Goal: Task Accomplishment & Management: Manage account settings

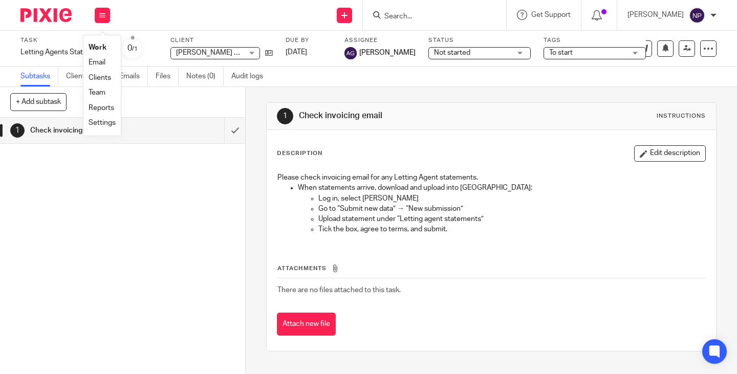
click at [100, 48] on link "Work" at bounding box center [97, 47] width 18 height 7
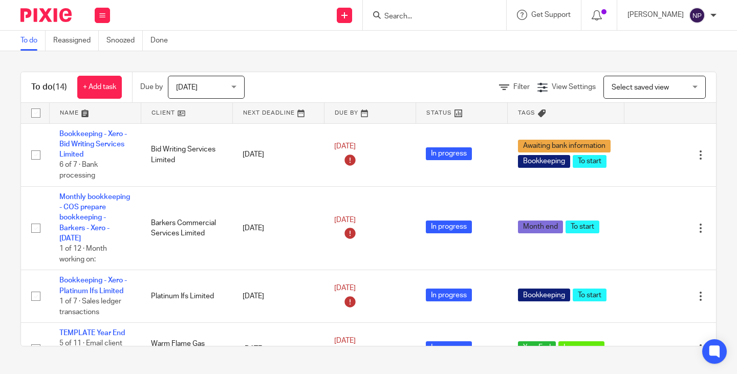
click at [235, 86] on div "Today Today" at bounding box center [206, 87] width 77 height 23
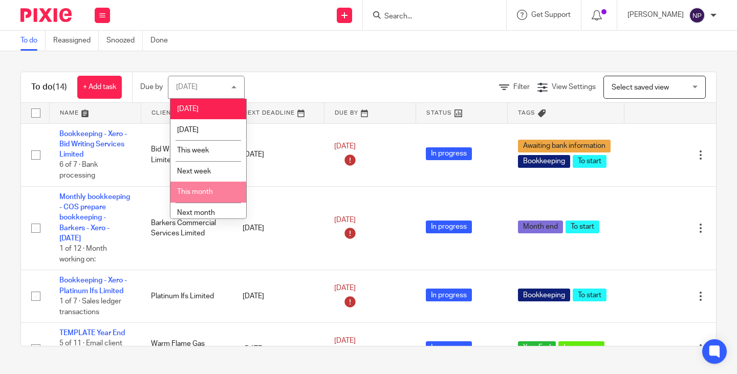
click at [180, 192] on span "This month" at bounding box center [195, 191] width 36 height 7
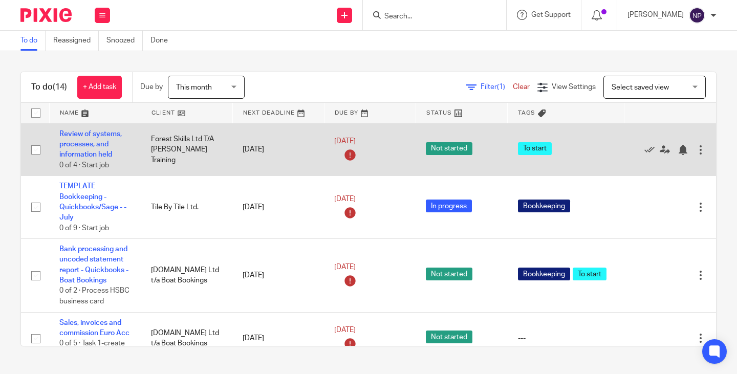
scroll to position [511, 0]
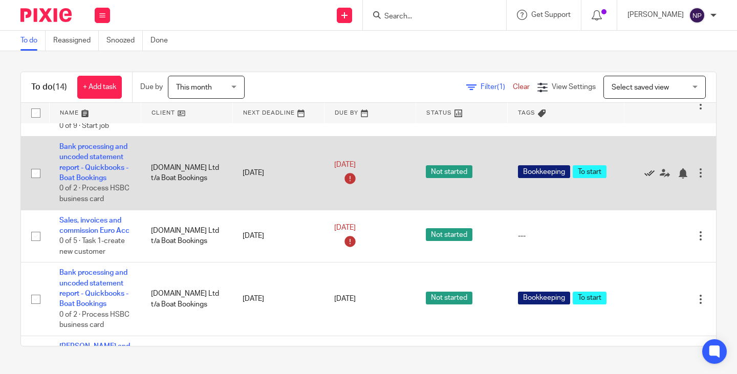
click at [644, 179] on icon at bounding box center [649, 173] width 10 height 10
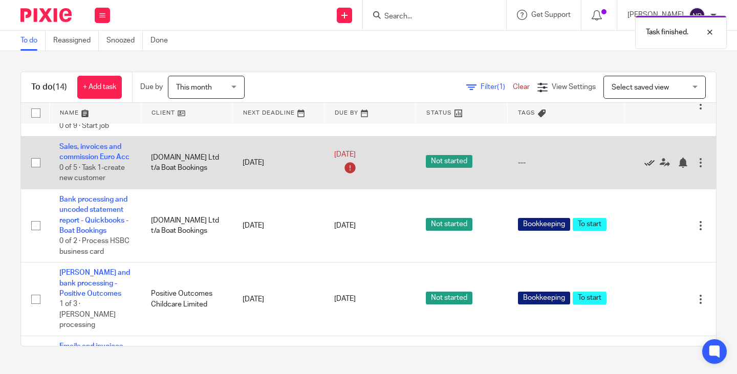
click at [644, 168] on icon at bounding box center [649, 163] width 10 height 10
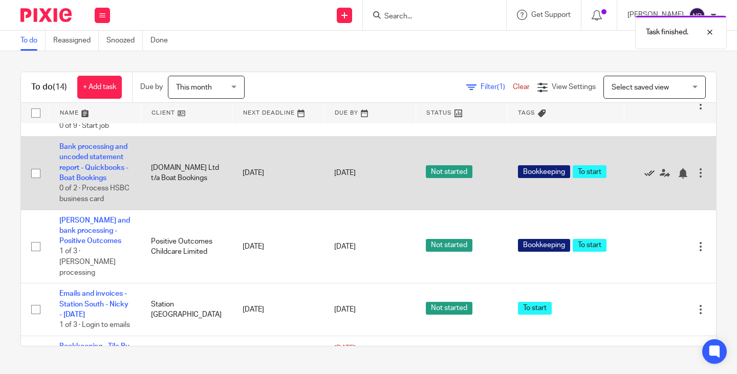
click at [644, 179] on icon at bounding box center [649, 173] width 10 height 10
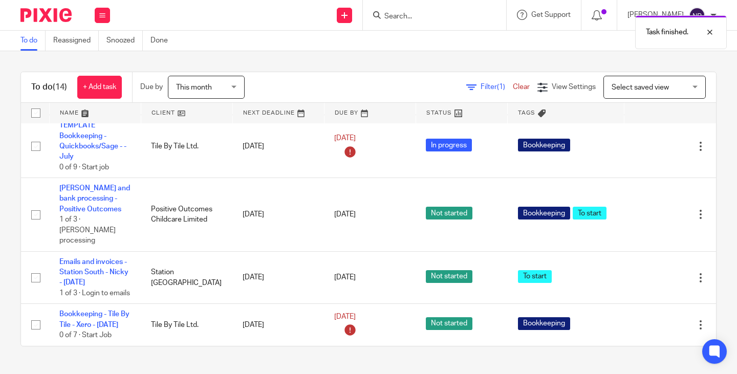
scroll to position [540, 0]
click at [235, 87] on div "This month This month" at bounding box center [206, 87] width 77 height 23
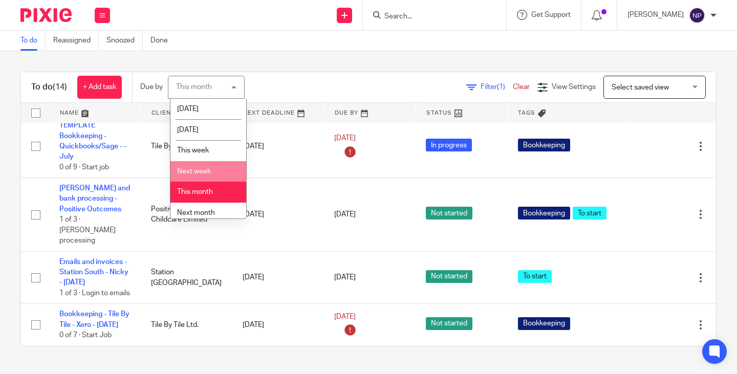
click at [199, 169] on span "Next week" at bounding box center [194, 171] width 34 height 7
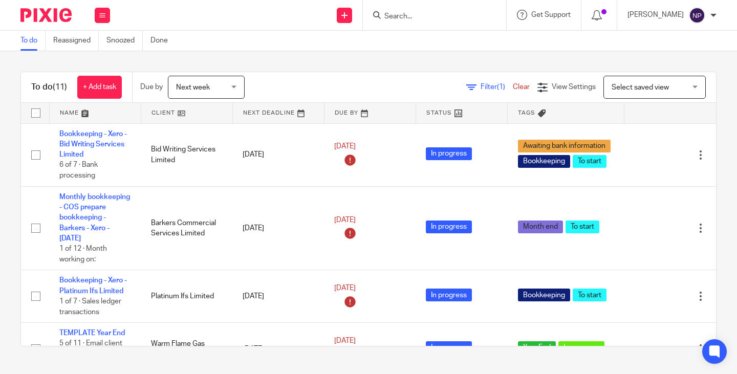
click at [238, 88] on div "Next week Next week" at bounding box center [206, 87] width 77 height 23
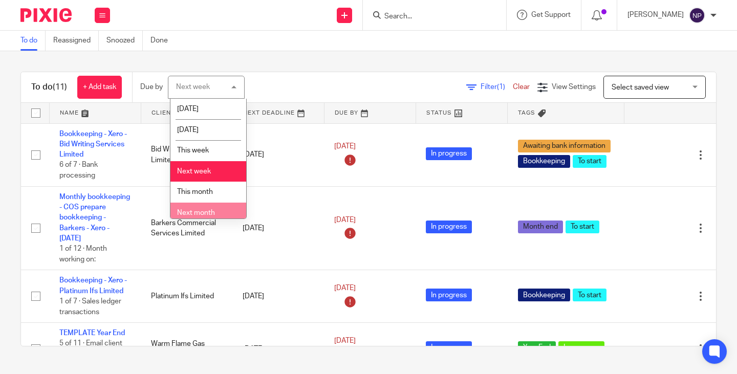
click at [212, 209] on span "Next month" at bounding box center [196, 212] width 38 height 7
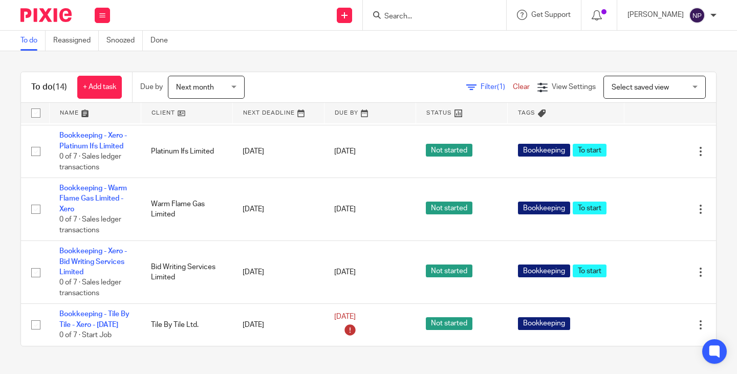
scroll to position [729, 0]
click at [404, 15] on input "Search" at bounding box center [429, 16] width 92 height 9
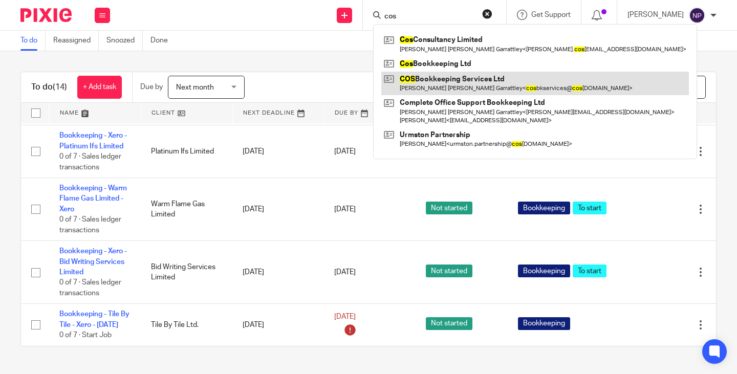
type input "cos"
click at [460, 74] on link at bounding box center [534, 84] width 307 height 24
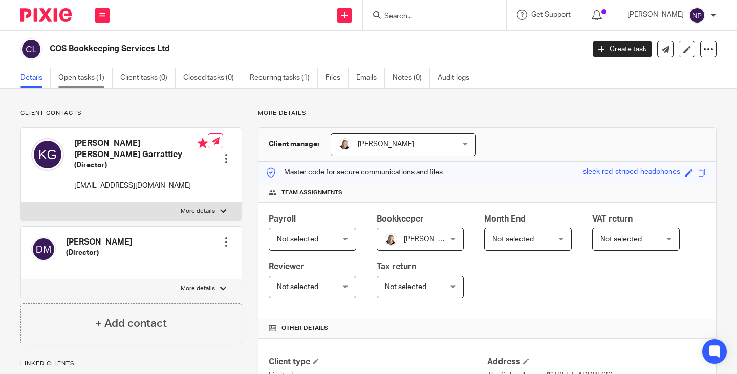
click at [76, 80] on link "Open tasks (1)" at bounding box center [85, 78] width 54 height 20
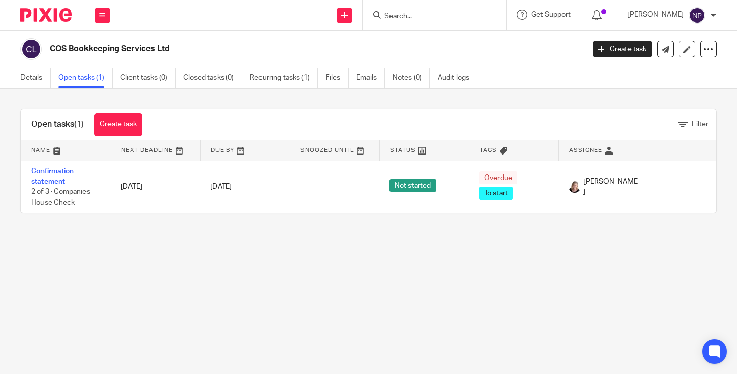
click at [405, 13] on input "Search" at bounding box center [429, 16] width 92 height 9
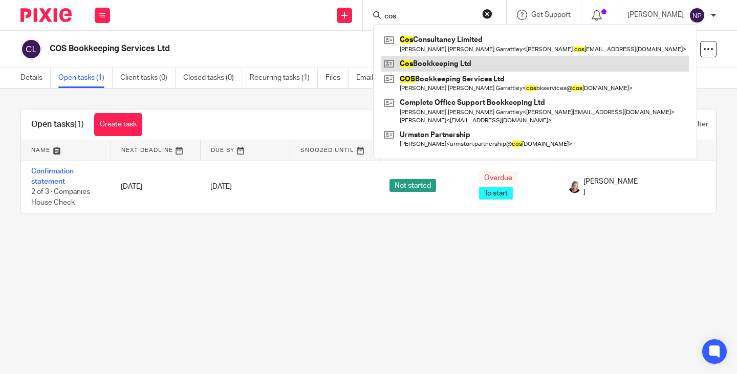
type input "cos"
click at [443, 63] on link at bounding box center [534, 63] width 307 height 15
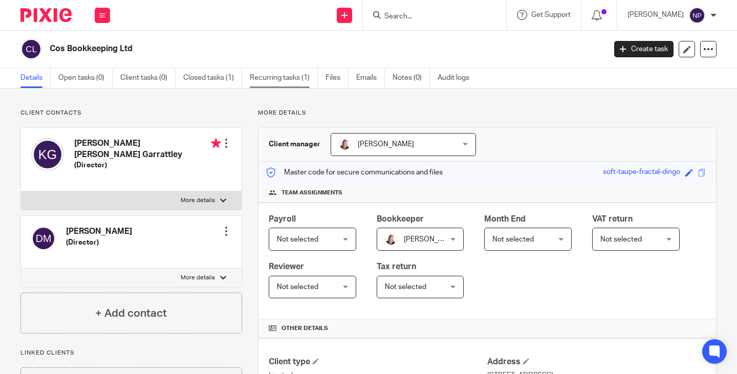
click at [271, 75] on link "Recurring tasks (1)" at bounding box center [284, 78] width 68 height 20
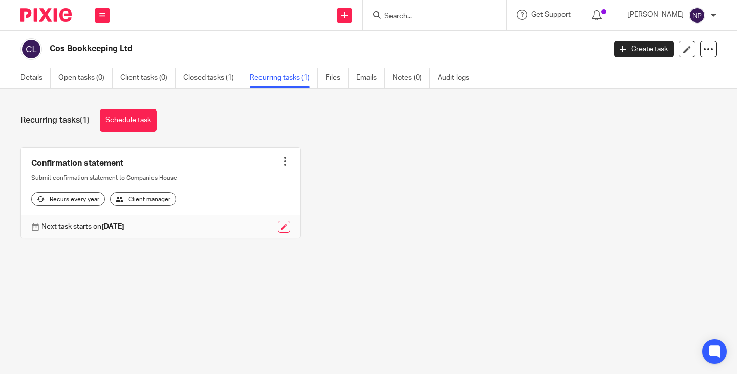
click at [416, 15] on input "Search" at bounding box center [429, 16] width 92 height 9
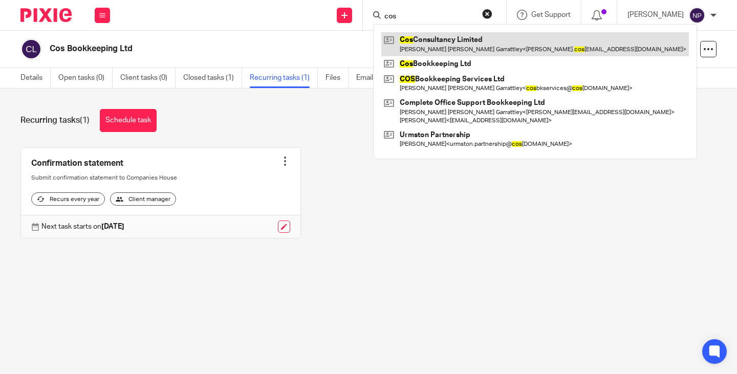
type input "cos"
click at [459, 41] on link at bounding box center [534, 44] width 307 height 24
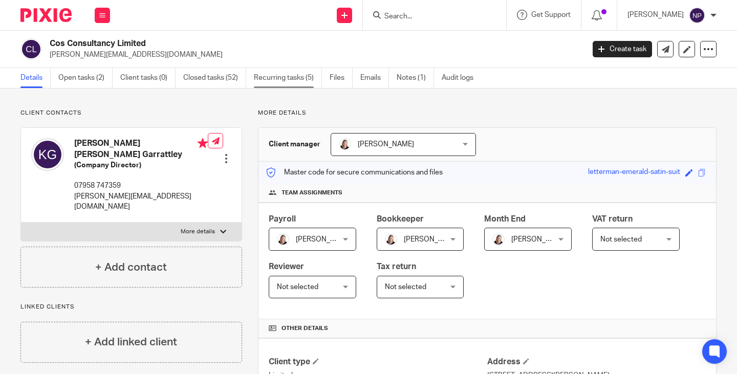
click at [280, 78] on link "Recurring tasks (5)" at bounding box center [288, 78] width 68 height 20
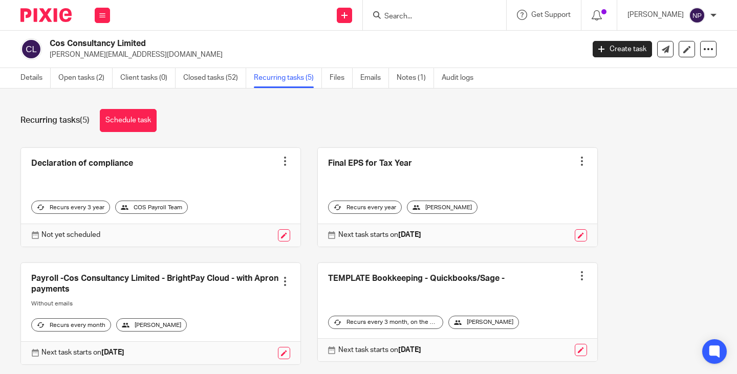
click at [413, 12] on input "Search" at bounding box center [429, 16] width 92 height 9
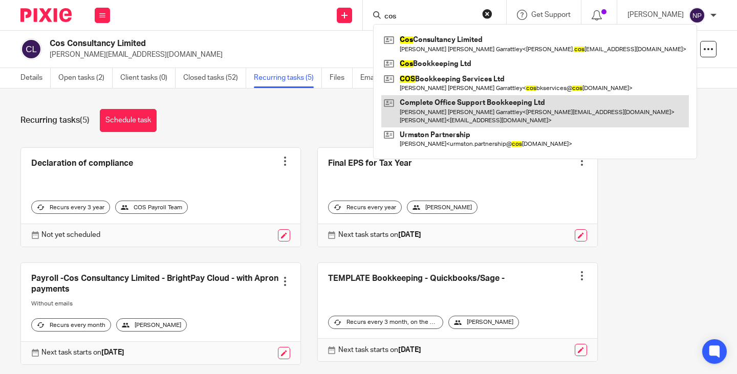
type input "cos"
click at [472, 113] on link at bounding box center [534, 111] width 307 height 32
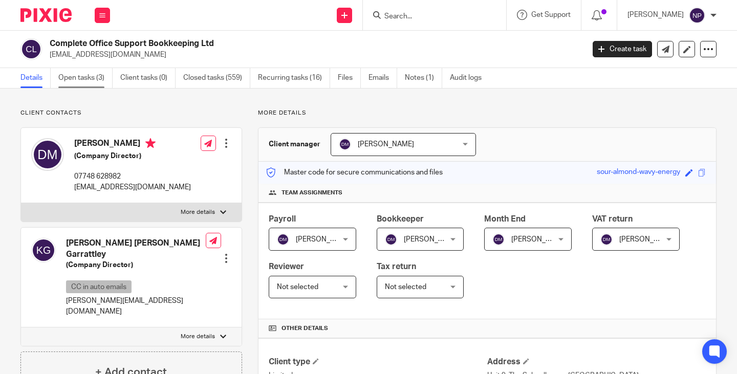
click at [84, 77] on link "Open tasks (3)" at bounding box center [85, 78] width 54 height 20
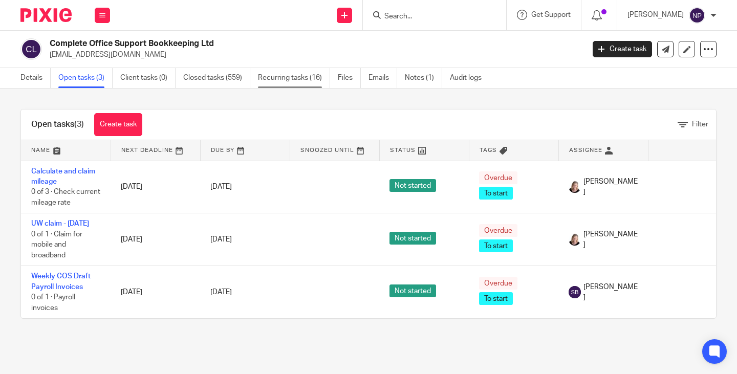
click at [286, 81] on link "Recurring tasks (16)" at bounding box center [294, 78] width 72 height 20
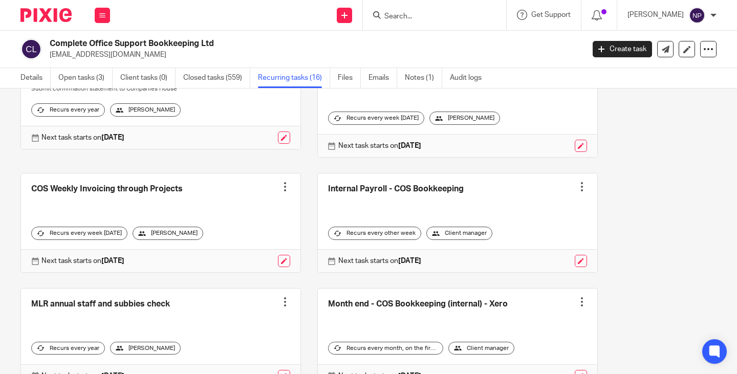
scroll to position [205, 0]
click at [280, 185] on div at bounding box center [285, 186] width 10 height 10
click at [149, 210] on link at bounding box center [160, 222] width 279 height 99
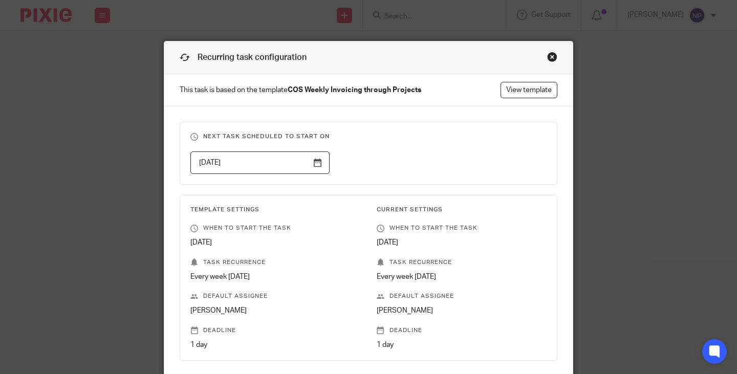
click at [547, 57] on div "Close this dialog window" at bounding box center [552, 57] width 10 height 10
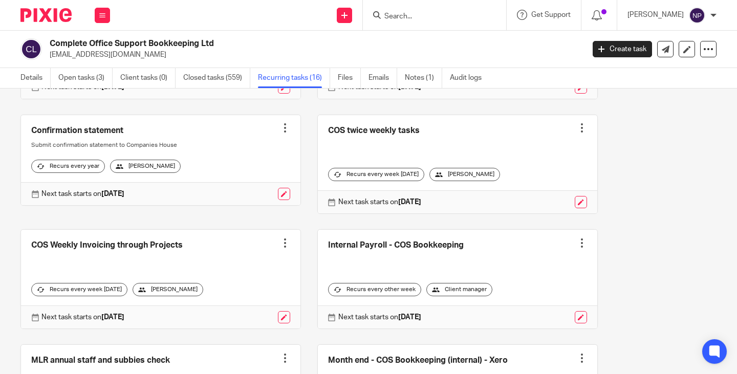
scroll to position [205, 0]
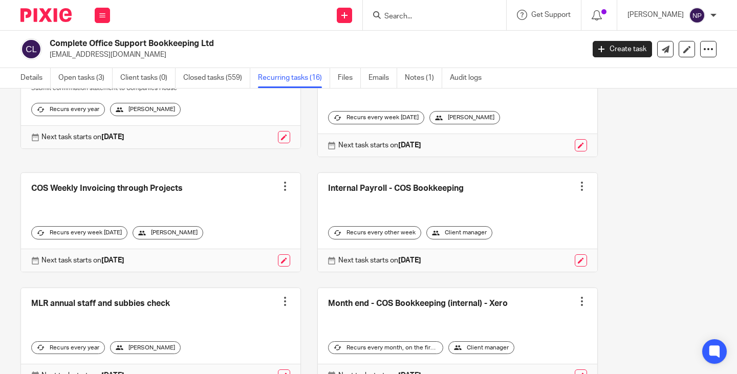
click at [280, 186] on div at bounding box center [285, 186] width 10 height 10
click at [227, 186] on link at bounding box center [160, 222] width 279 height 99
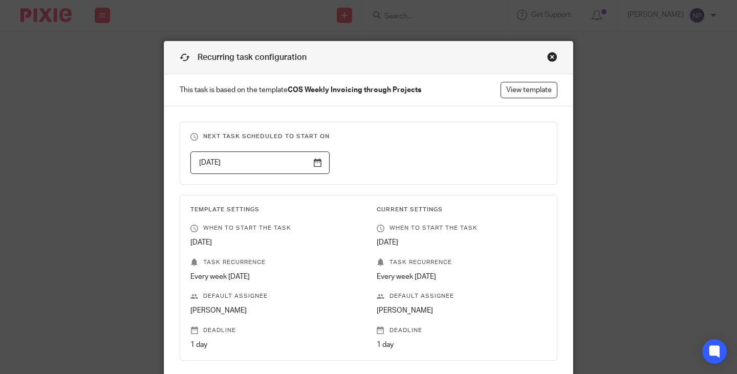
click at [547, 57] on div "Close this dialog window" at bounding box center [552, 57] width 10 height 10
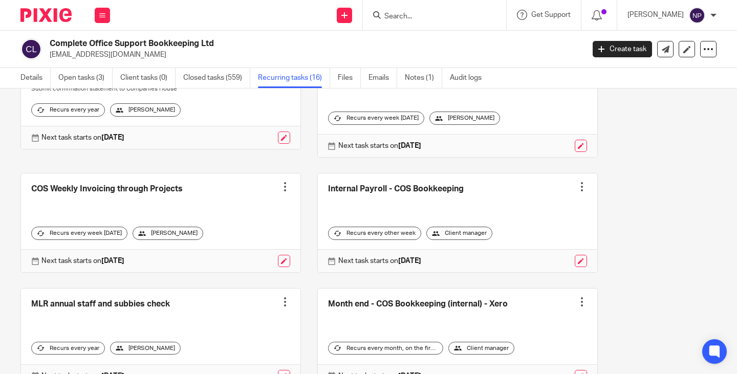
scroll to position [205, 0]
click at [278, 261] on link at bounding box center [284, 260] width 12 height 12
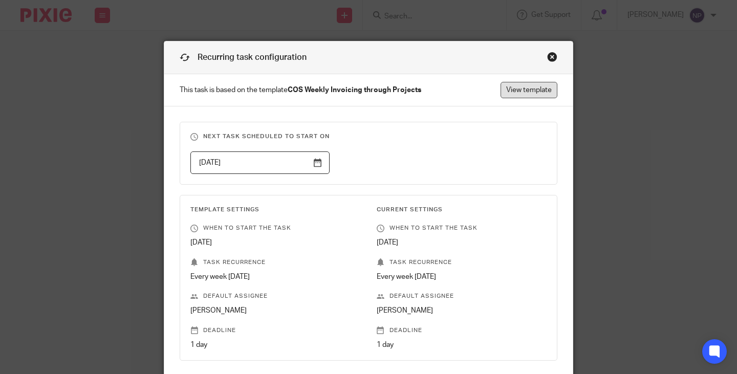
click at [530, 93] on link "View template" at bounding box center [528, 90] width 57 height 16
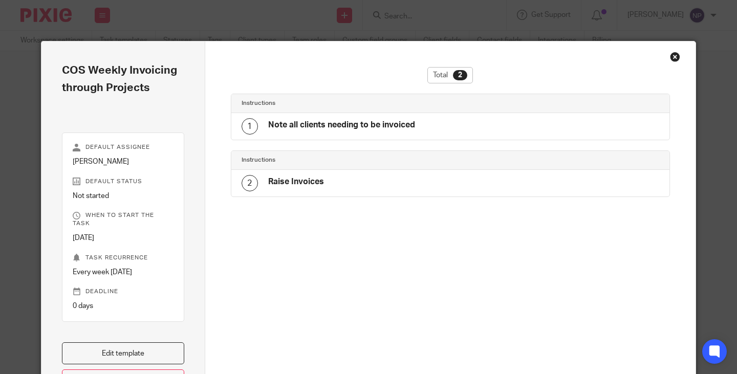
click at [670, 56] on div "Close this dialog window" at bounding box center [675, 57] width 10 height 10
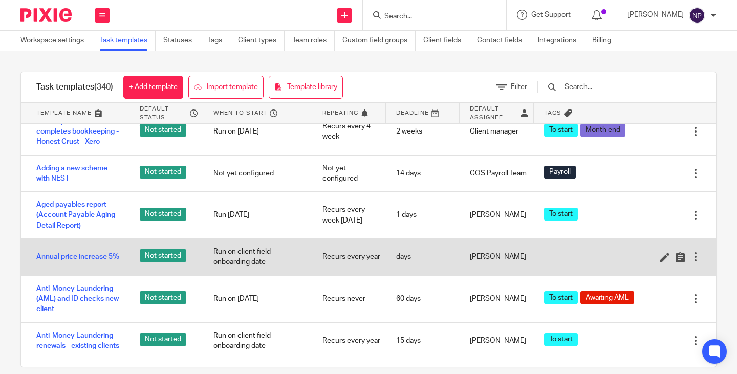
scroll to position [205, 0]
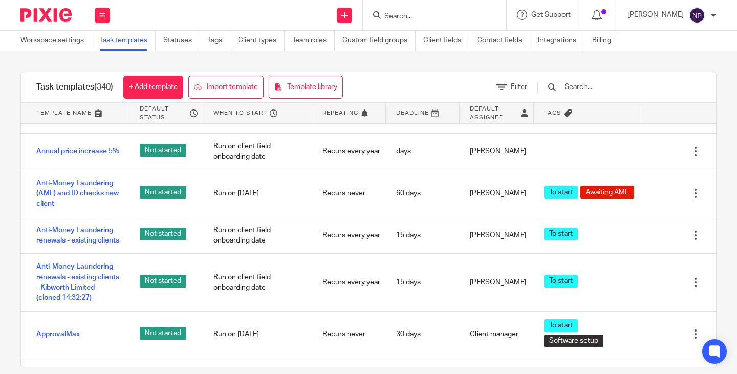
click at [407, 15] on input "Search" at bounding box center [429, 16] width 92 height 9
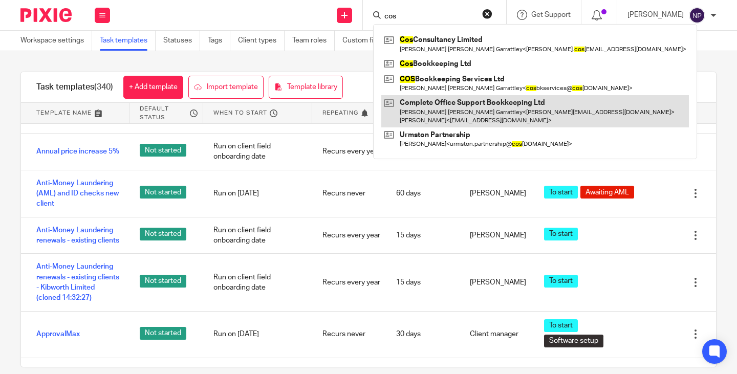
type input "cos"
click at [457, 110] on link at bounding box center [534, 111] width 307 height 32
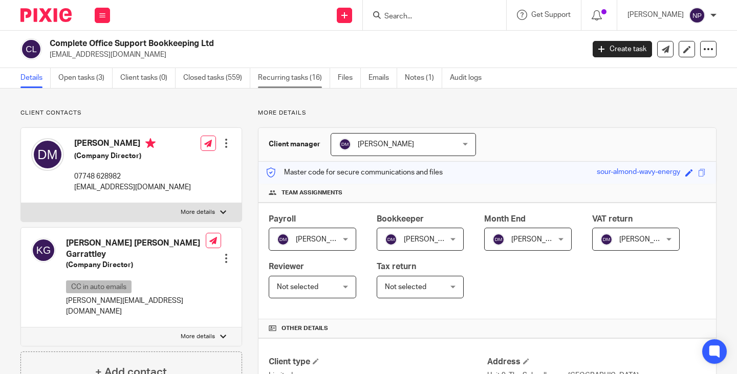
click at [289, 73] on link "Recurring tasks (16)" at bounding box center [294, 78] width 72 height 20
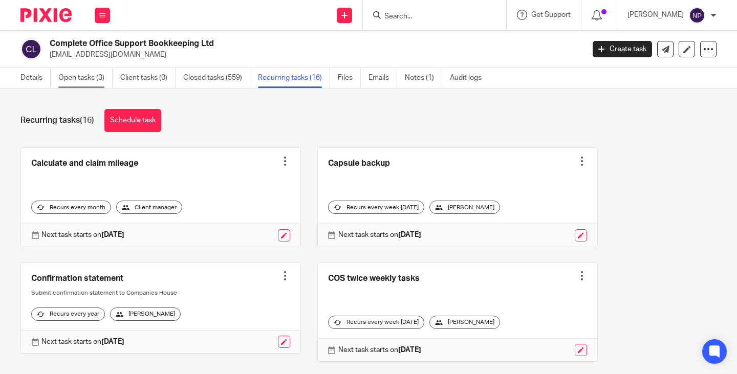
click at [74, 78] on link "Open tasks (3)" at bounding box center [85, 78] width 54 height 20
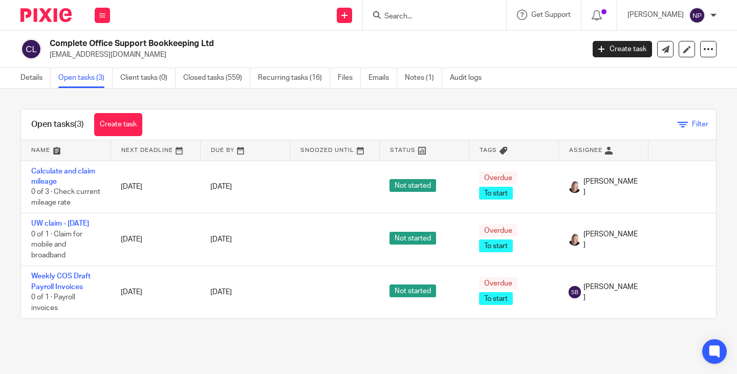
click at [677, 124] on icon at bounding box center [682, 125] width 10 height 10
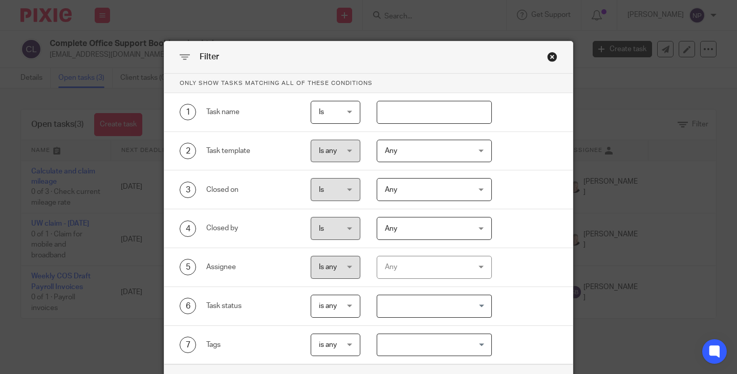
click at [383, 117] on input "text" at bounding box center [433, 112] width 115 height 23
type input "cos weekly"
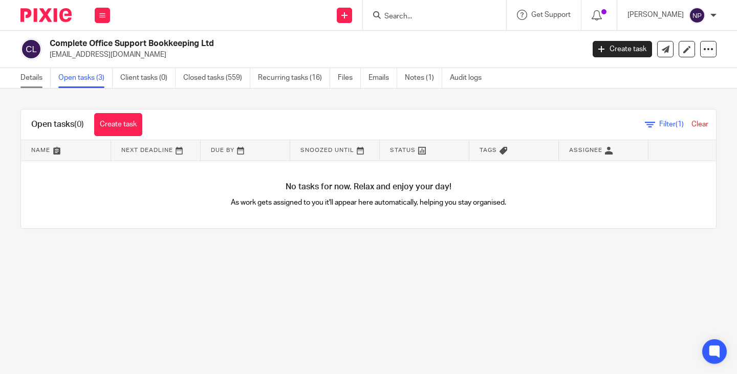
click at [31, 78] on link "Details" at bounding box center [35, 78] width 30 height 20
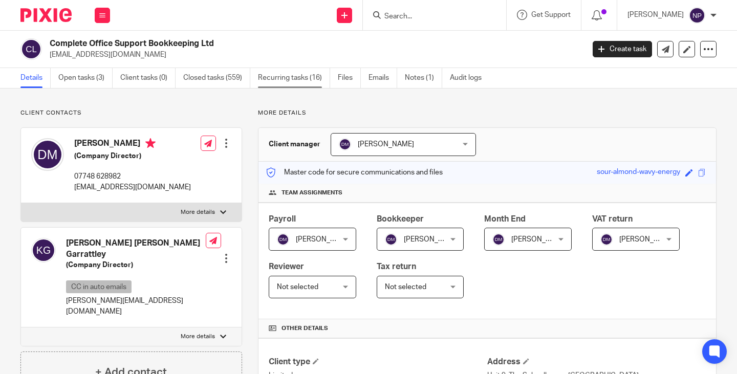
click at [281, 81] on link "Recurring tasks (16)" at bounding box center [294, 78] width 72 height 20
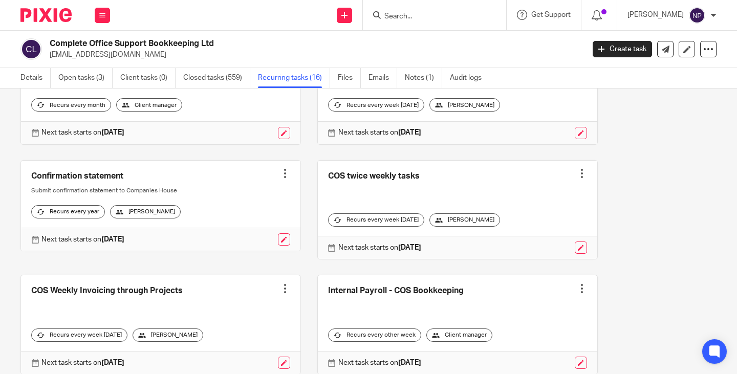
scroll to position [205, 0]
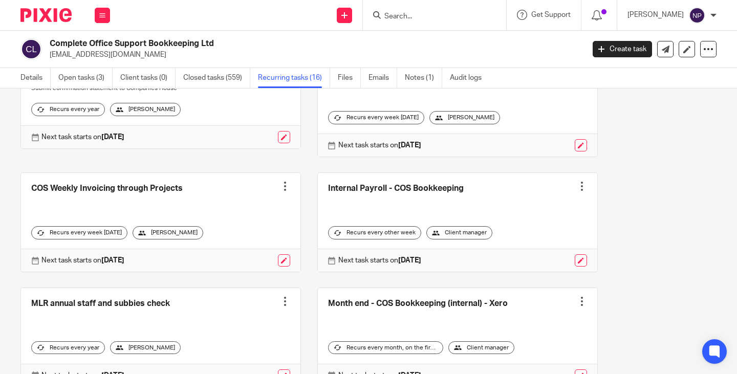
click at [189, 236] on div "[PERSON_NAME]" at bounding box center [167, 232] width 71 height 13
click at [146, 229] on icon at bounding box center [142, 233] width 8 height 8
click at [279, 261] on link at bounding box center [284, 260] width 12 height 12
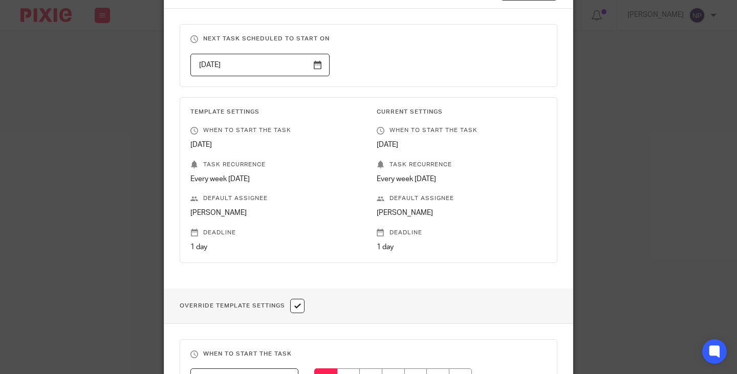
scroll to position [102, 0]
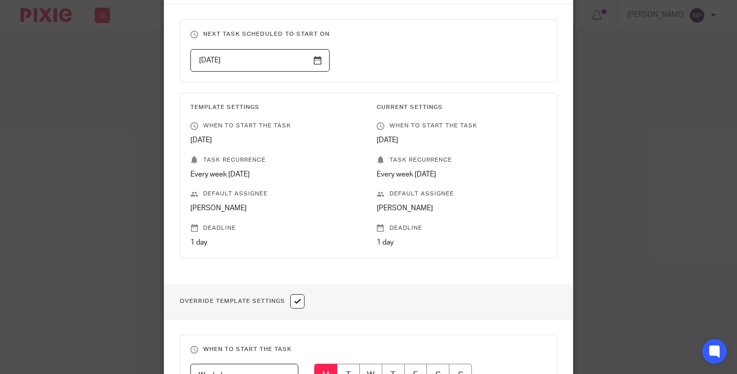
click at [398, 208] on p "[PERSON_NAME]" at bounding box center [461, 208] width 170 height 10
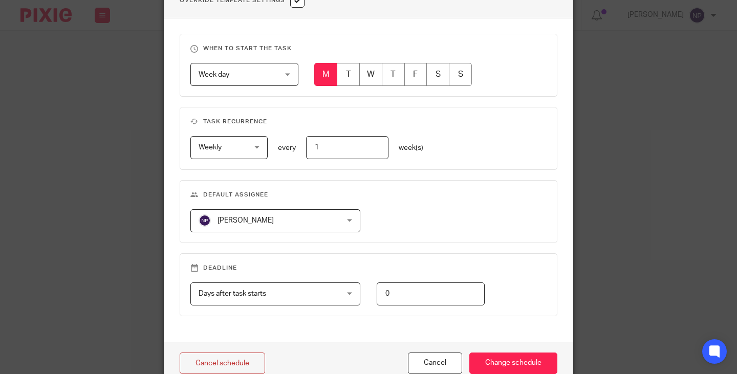
scroll to position [409, 0]
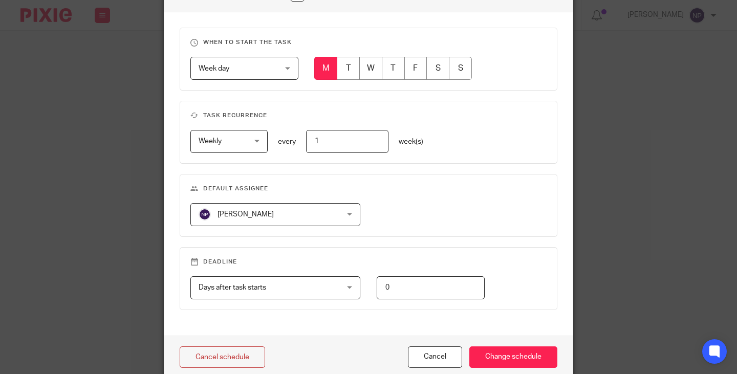
click at [345, 216] on div "[PERSON_NAME] [PERSON_NAME]" at bounding box center [275, 214] width 170 height 23
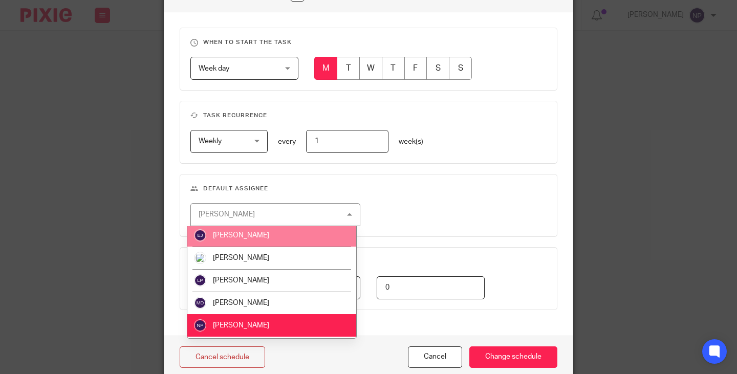
scroll to position [307, 0]
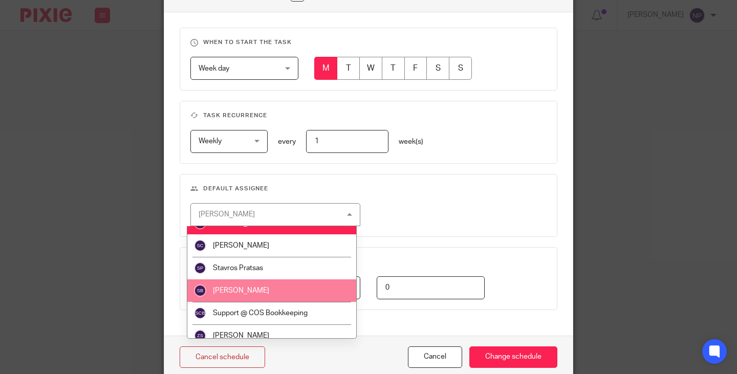
click at [253, 291] on li "[PERSON_NAME]" at bounding box center [271, 290] width 169 height 23
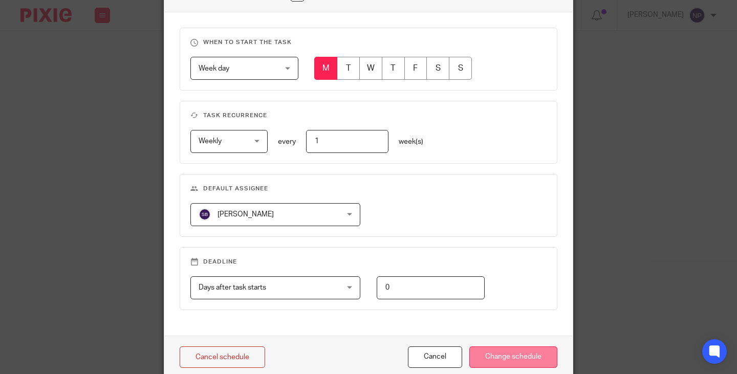
click at [519, 361] on input "Change schedule" at bounding box center [513, 357] width 88 height 22
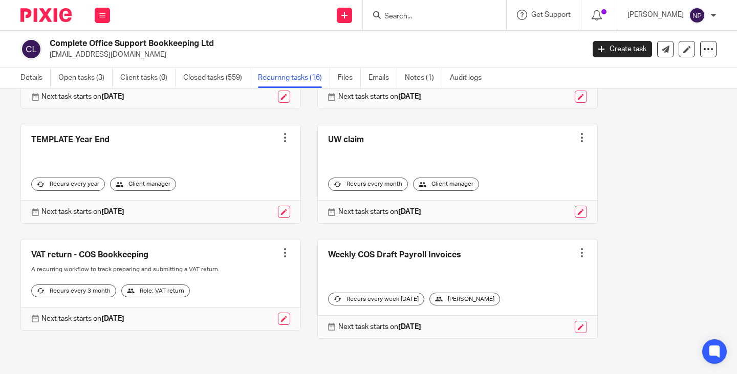
scroll to position [714, 0]
click at [404, 19] on input "Search" at bounding box center [429, 16] width 92 height 9
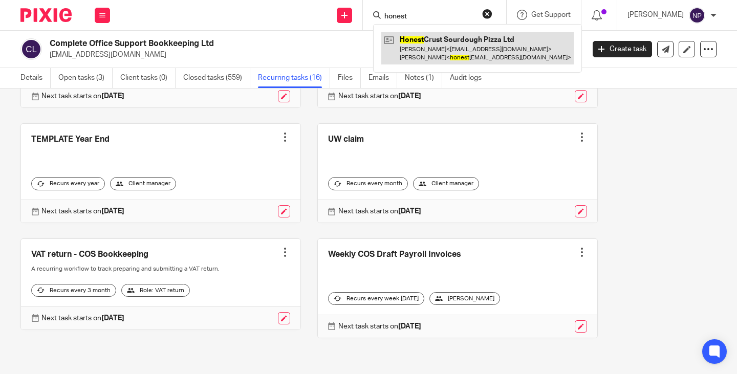
type input "honest"
click at [442, 46] on link at bounding box center [477, 48] width 192 height 32
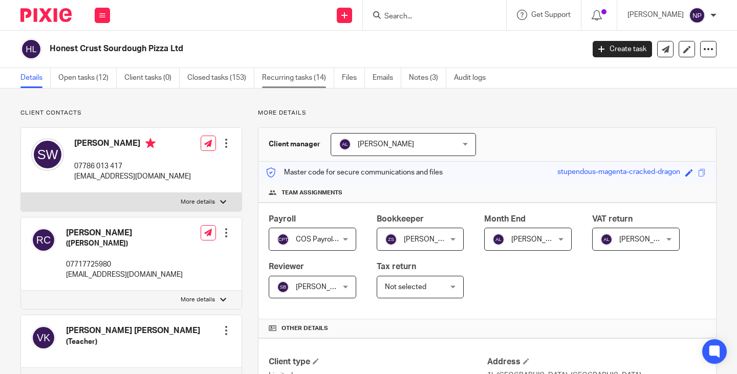
click at [286, 79] on link "Recurring tasks (14)" at bounding box center [298, 78] width 72 height 20
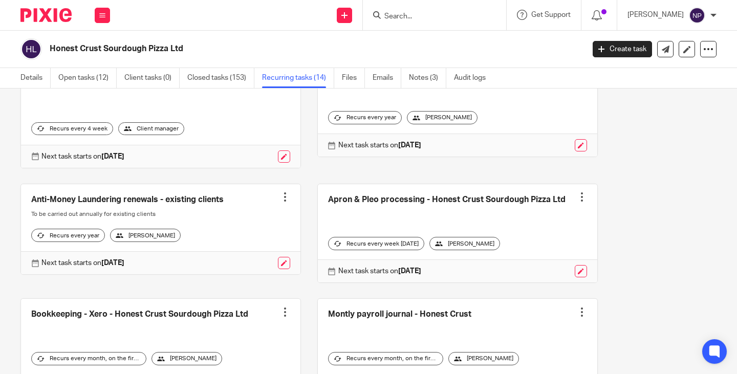
scroll to position [307, 0]
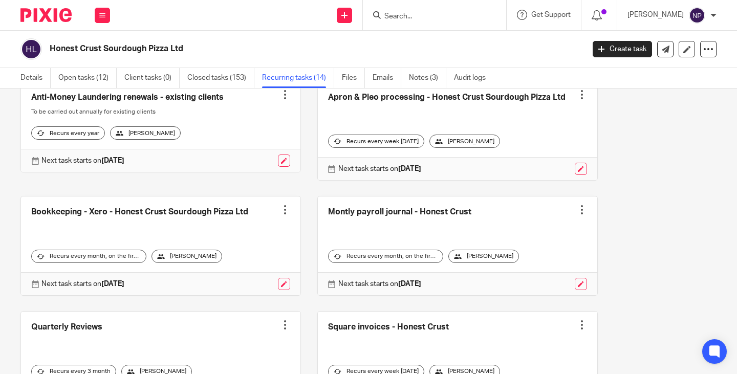
click at [458, 101] on link at bounding box center [457, 131] width 279 height 99
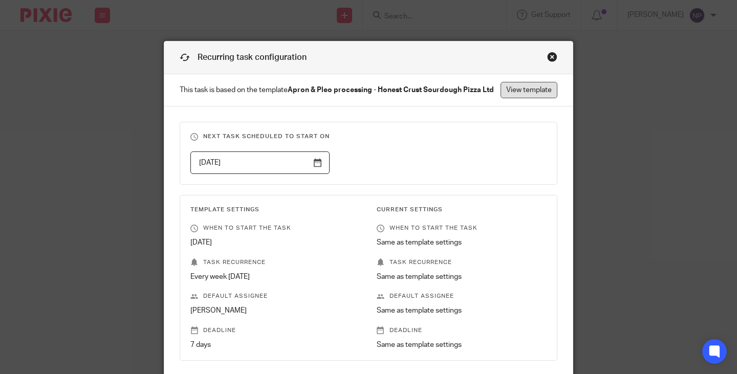
click at [518, 91] on link "View template" at bounding box center [528, 90] width 57 height 16
click at [547, 55] on div "Close this dialog window" at bounding box center [552, 57] width 10 height 10
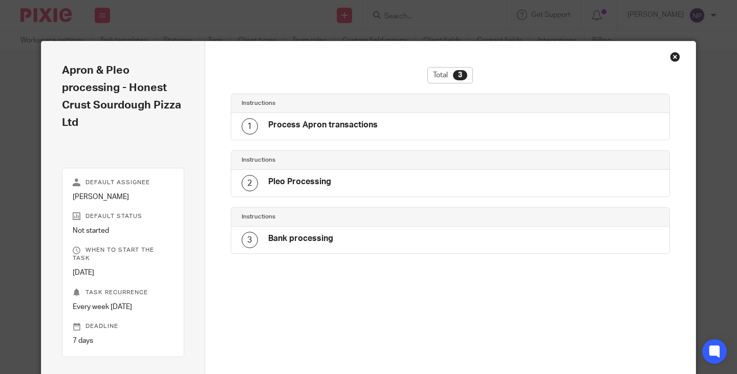
scroll to position [17, 0]
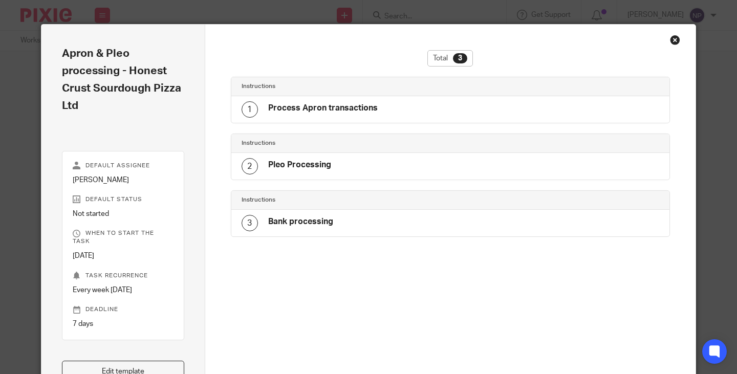
click at [298, 169] on h4 "Pleo Processing" at bounding box center [299, 165] width 63 height 11
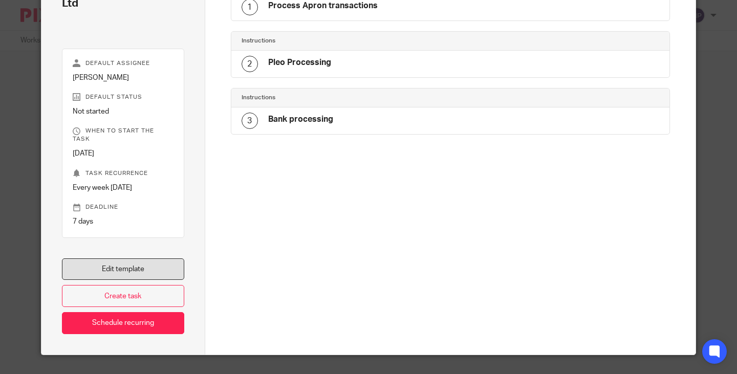
click at [129, 263] on link "Edit template" at bounding box center [123, 269] width 122 height 22
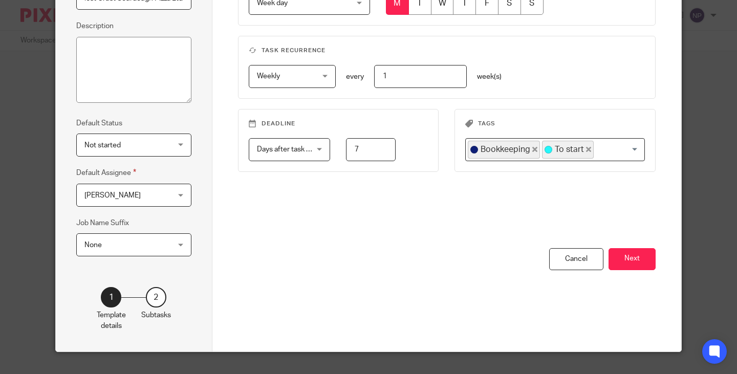
scroll to position [149, 0]
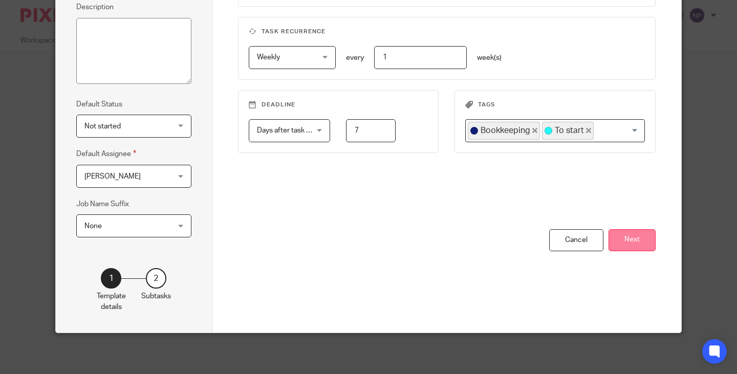
click at [636, 238] on button "Next" at bounding box center [631, 240] width 47 height 22
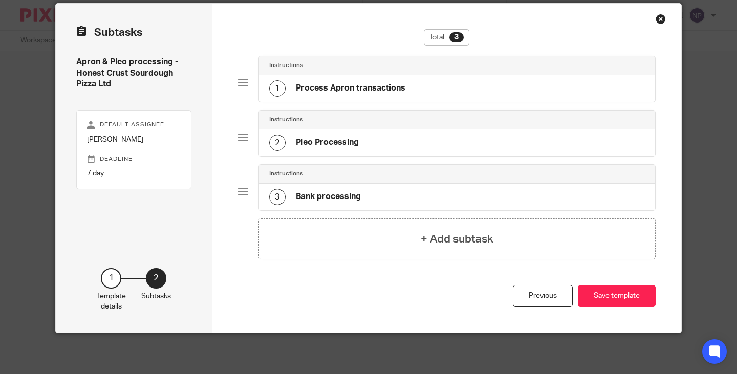
scroll to position [38, 0]
click at [338, 90] on h4 "Process Apron transactions" at bounding box center [350, 88] width 109 height 11
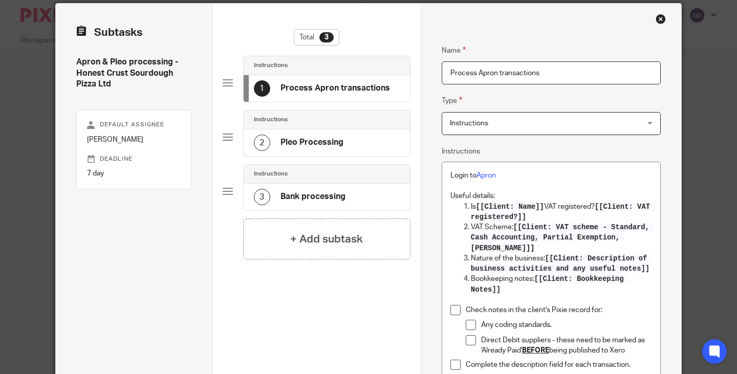
click at [312, 144] on h4 "Pleo Processing" at bounding box center [311, 142] width 63 height 11
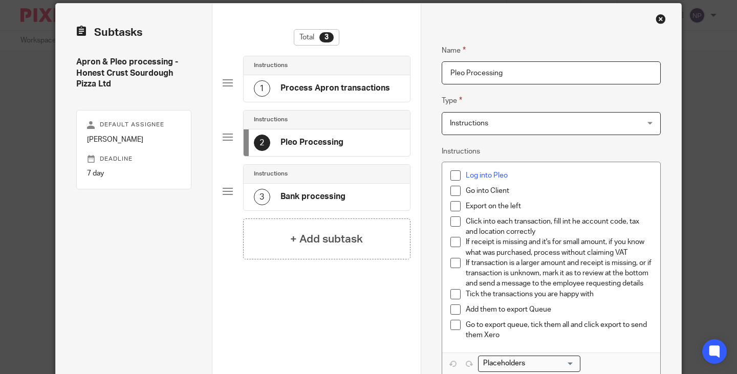
scroll to position [140, 0]
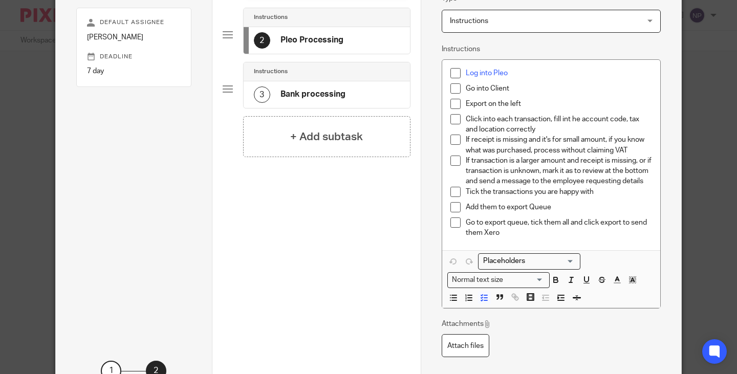
click at [492, 187] on p "If transaction is a larger amount and receipt is missing, or if transaction is …" at bounding box center [558, 170] width 186 height 31
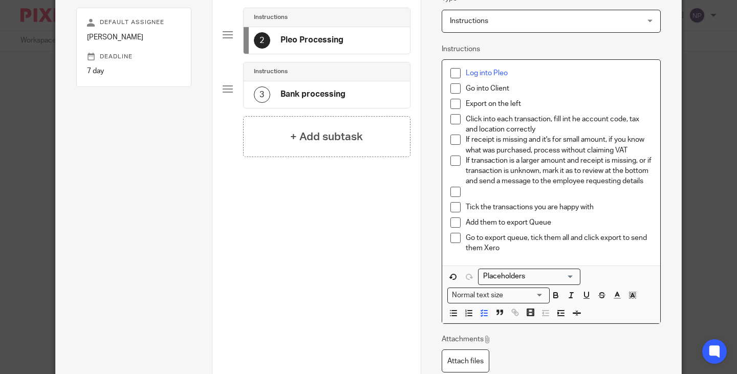
click at [473, 197] on p at bounding box center [558, 192] width 186 height 10
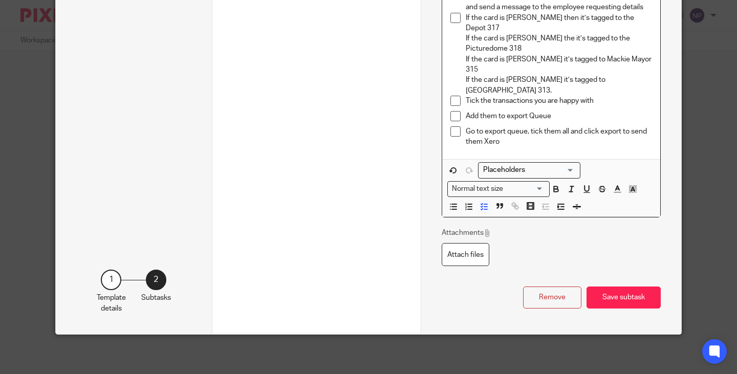
scroll to position [326, 0]
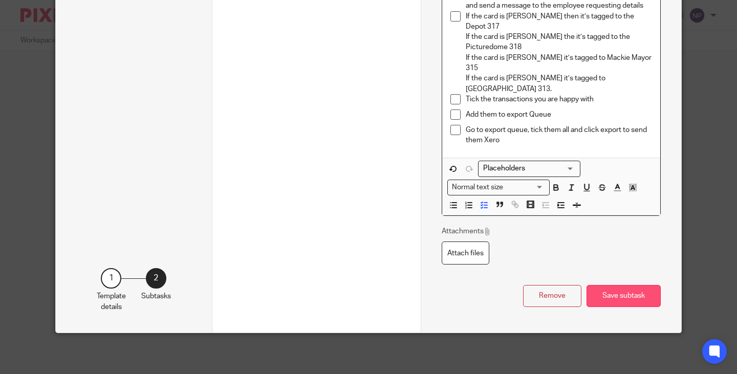
click at [620, 295] on button "Save subtask" at bounding box center [623, 296] width 74 height 22
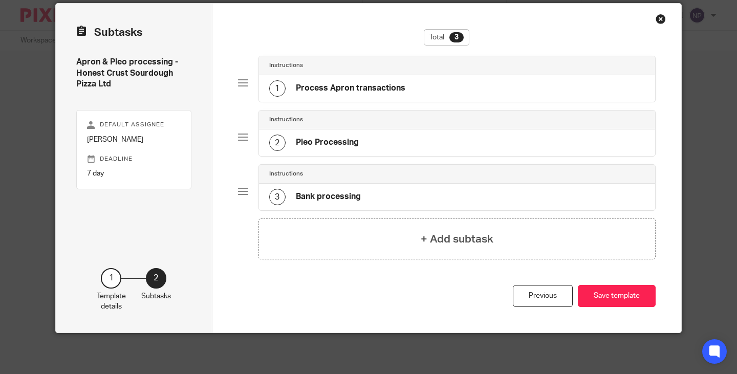
scroll to position [38, 0]
click at [620, 295] on button "Save template" at bounding box center [616, 296] width 78 height 22
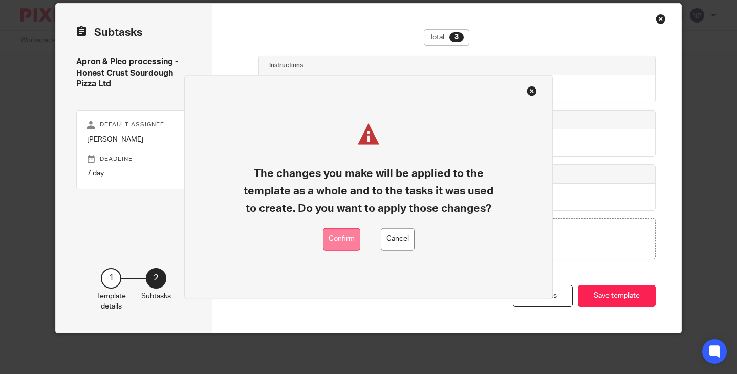
click at [341, 241] on button "Confirm" at bounding box center [341, 239] width 37 height 23
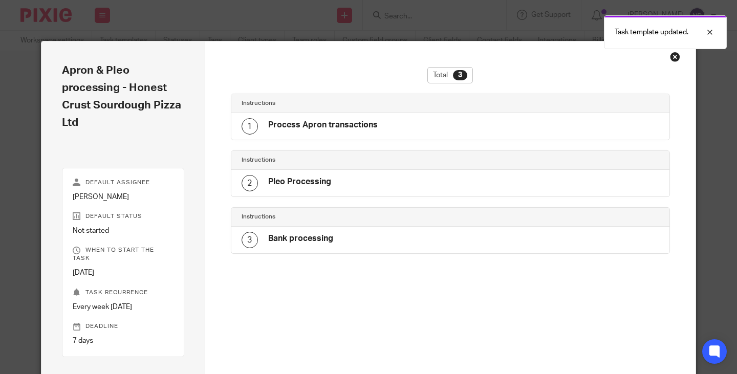
click at [670, 57] on div "Close this dialog window" at bounding box center [675, 57] width 10 height 10
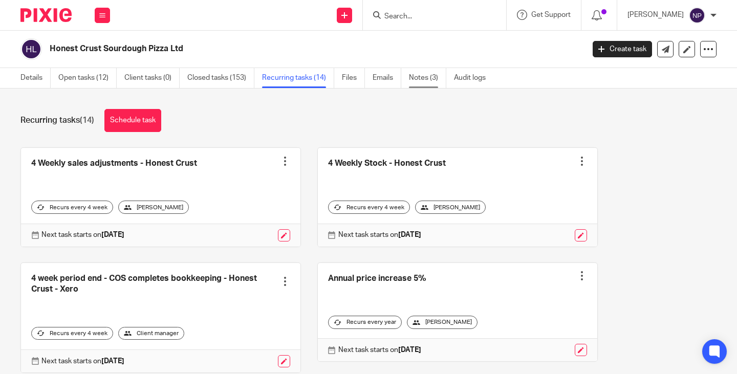
click at [425, 80] on link "Notes (3)" at bounding box center [427, 78] width 37 height 20
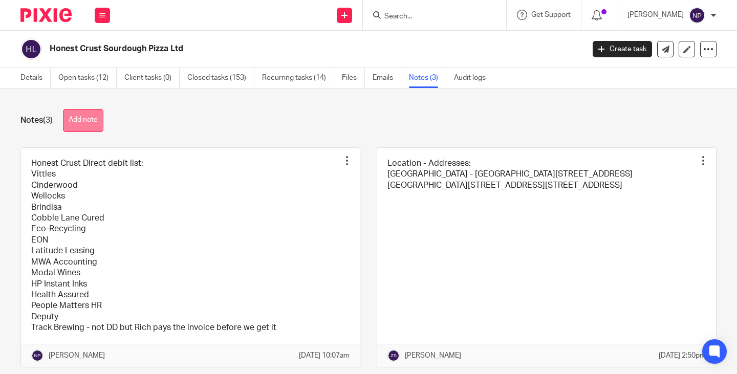
click at [79, 121] on button "Add note" at bounding box center [83, 120] width 40 height 23
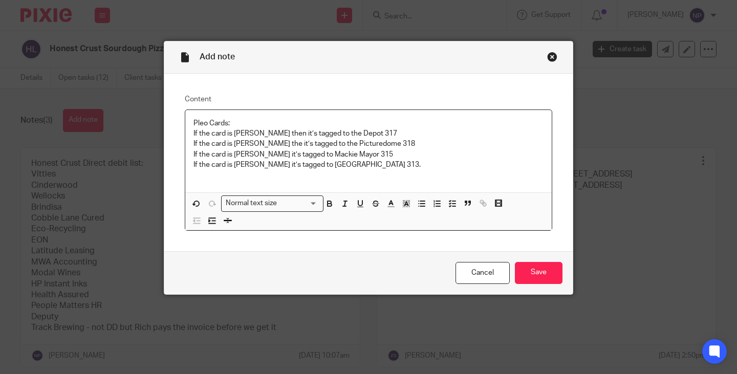
click at [188, 182] on div "Pleo Cards: If the card is [PERSON_NAME] then it’s tagged to the Depot 317 If t…" at bounding box center [368, 151] width 366 height 83
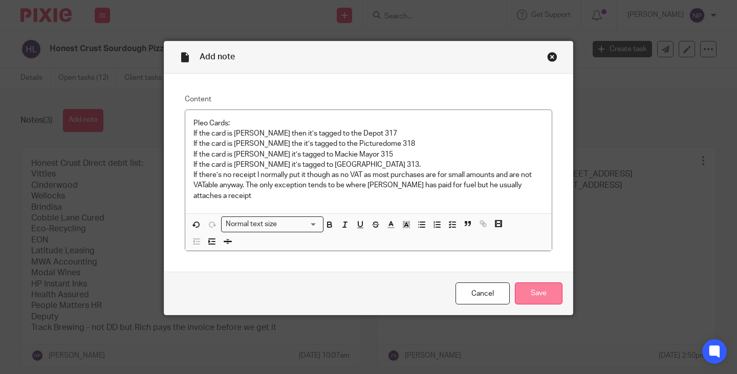
click at [535, 293] on input "Save" at bounding box center [539, 293] width 48 height 22
